Goal: Information Seeking & Learning: Learn about a topic

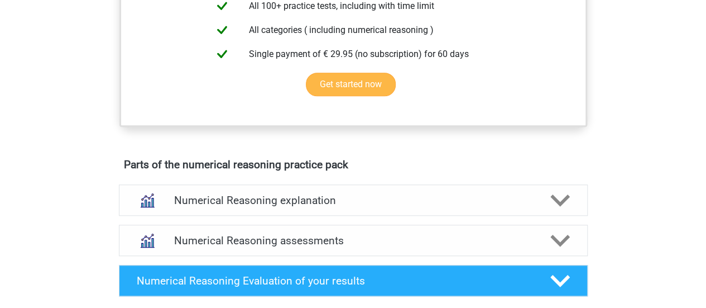
scroll to position [614, 0]
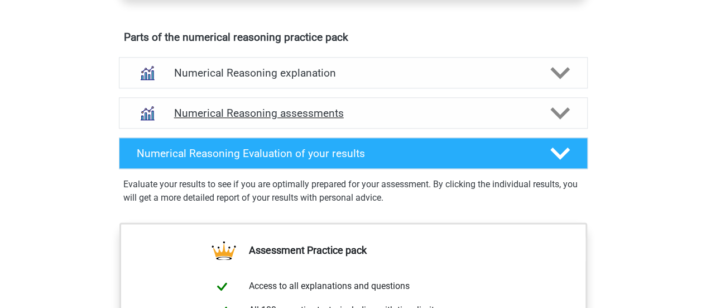
click at [229, 117] on div "Numerical Reasoning assessments" at bounding box center [353, 112] width 469 height 31
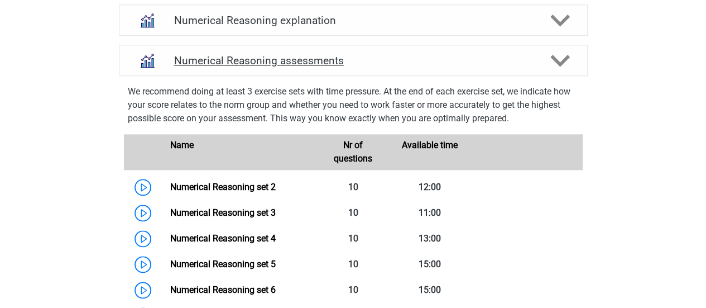
scroll to position [726, 0]
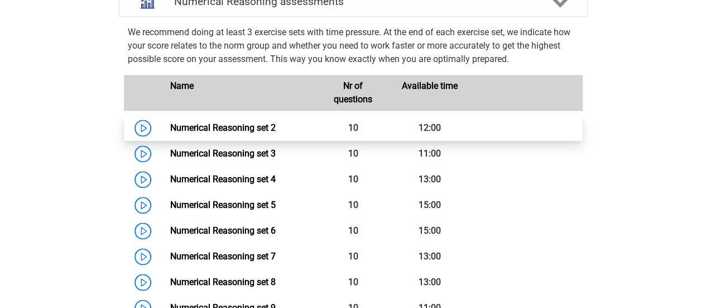
click at [170, 133] on link "Numerical Reasoning set 2" at bounding box center [223, 127] width 106 height 11
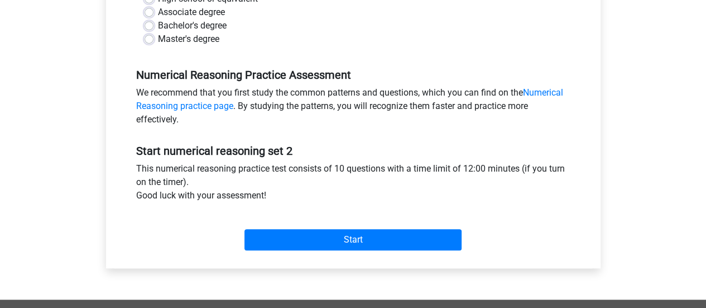
scroll to position [223, 0]
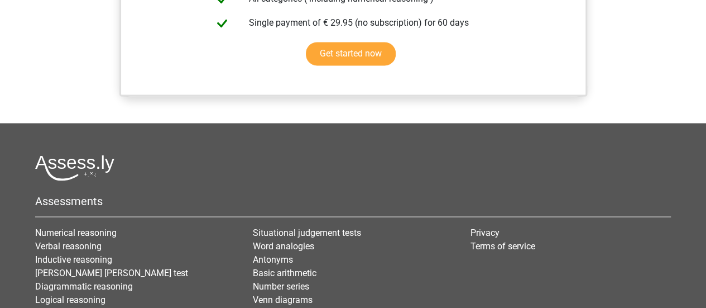
scroll to position [1070, 0]
